Goal: Find specific page/section: Find specific page/section

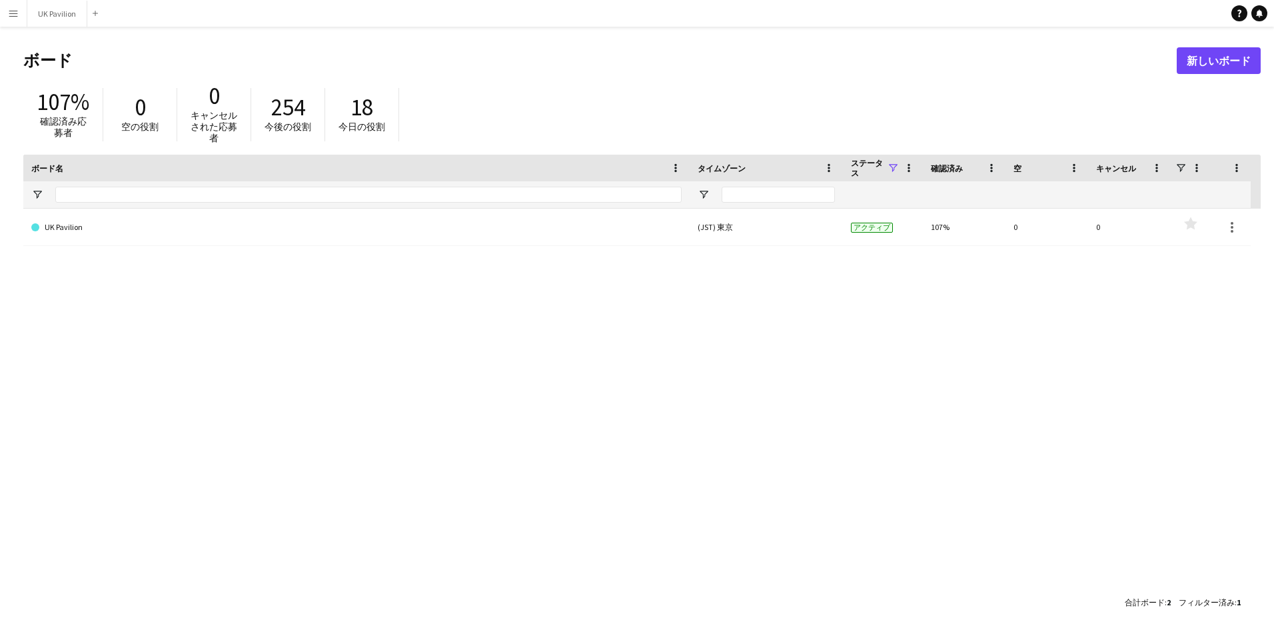
click at [21, 12] on button "メニュー" at bounding box center [13, 13] width 27 height 27
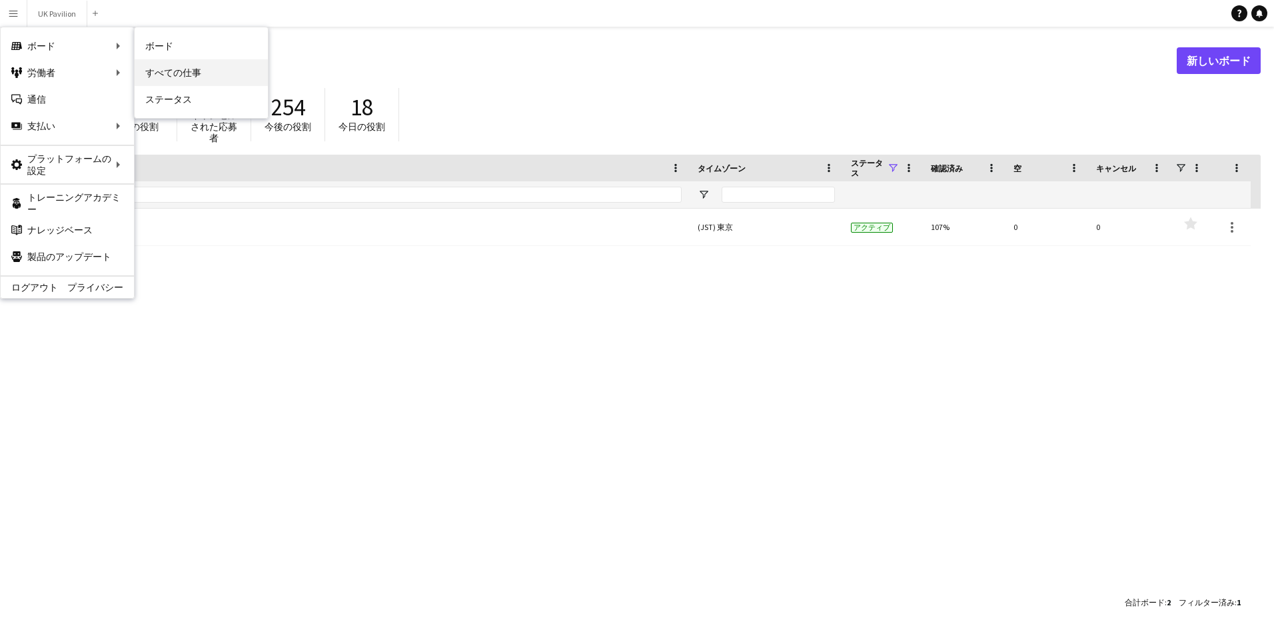
click at [180, 70] on link "すべての仕事" at bounding box center [201, 72] width 133 height 27
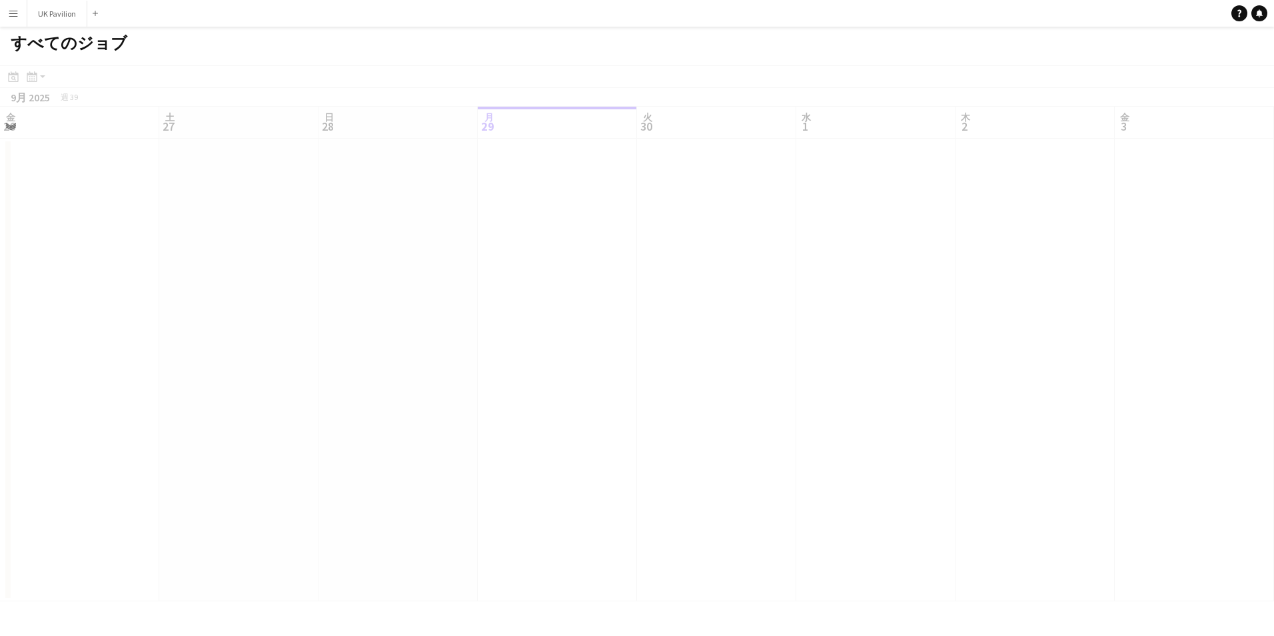
scroll to position [0, 318]
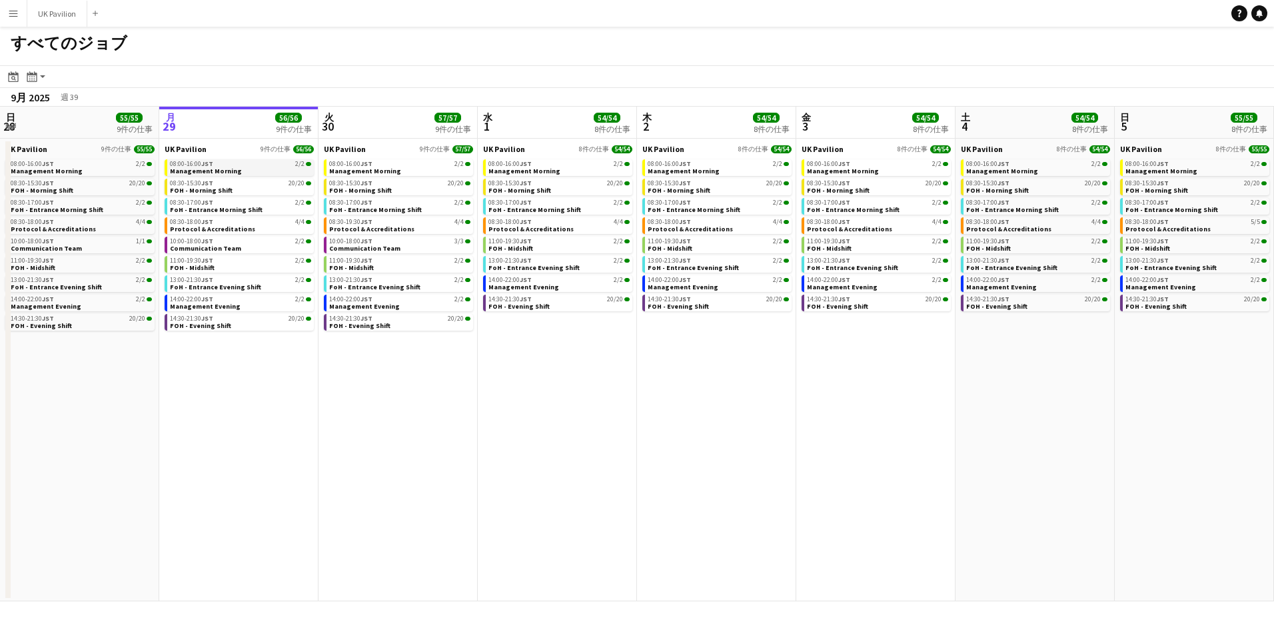
click at [246, 165] on div "08:00-16:00 JST 2/2" at bounding box center [240, 164] width 141 height 7
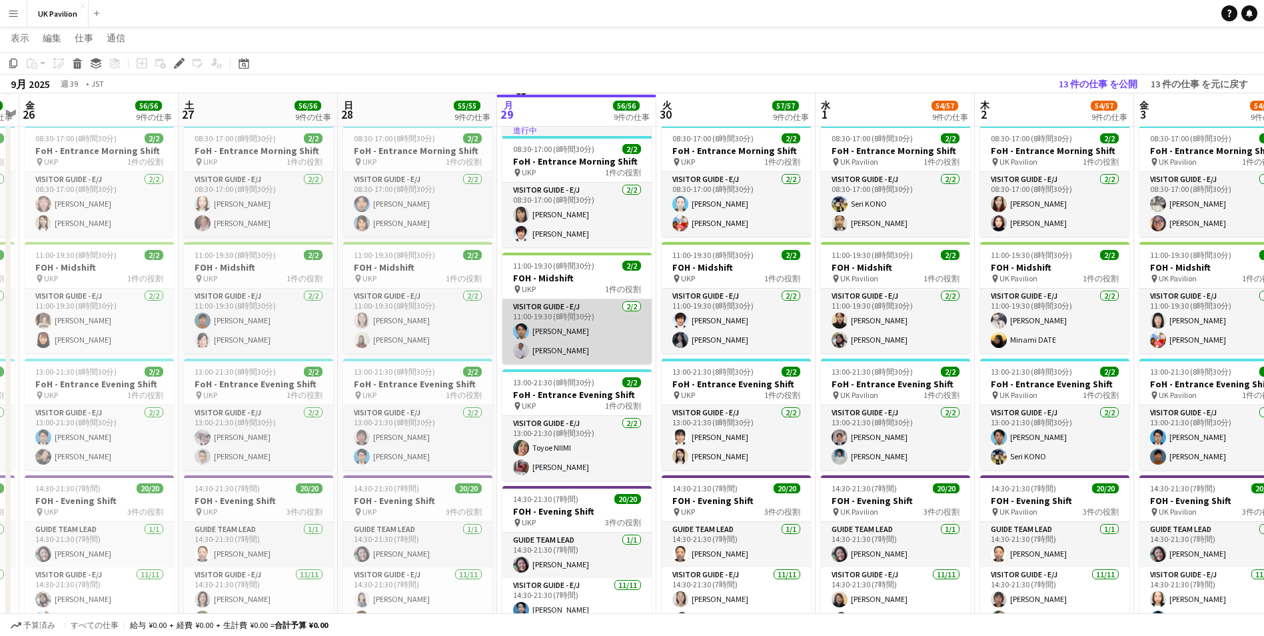
scroll to position [1133, 0]
